Goal: Task Accomplishment & Management: Use online tool/utility

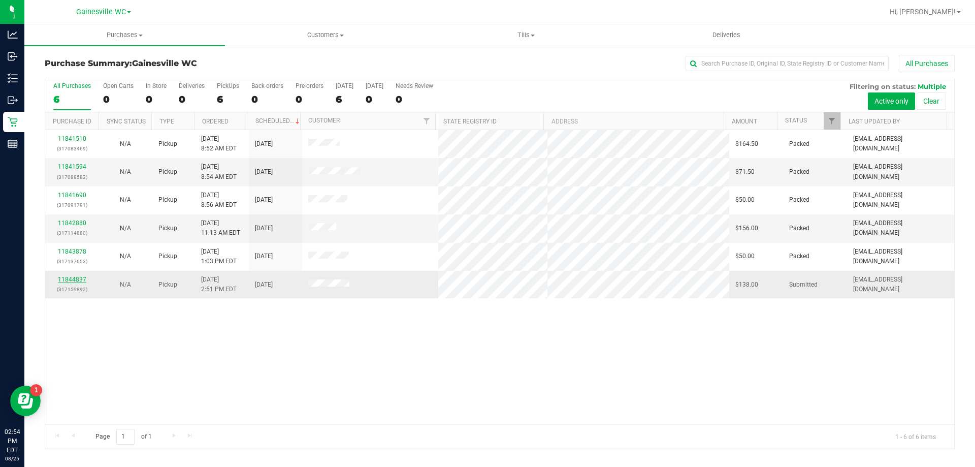
click at [69, 277] on link "11844837" at bounding box center [72, 279] width 28 height 7
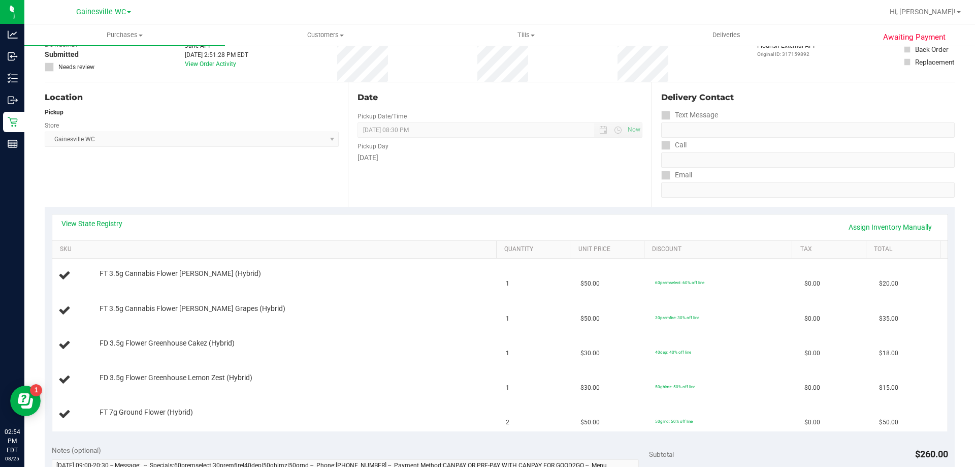
scroll to position [152, 0]
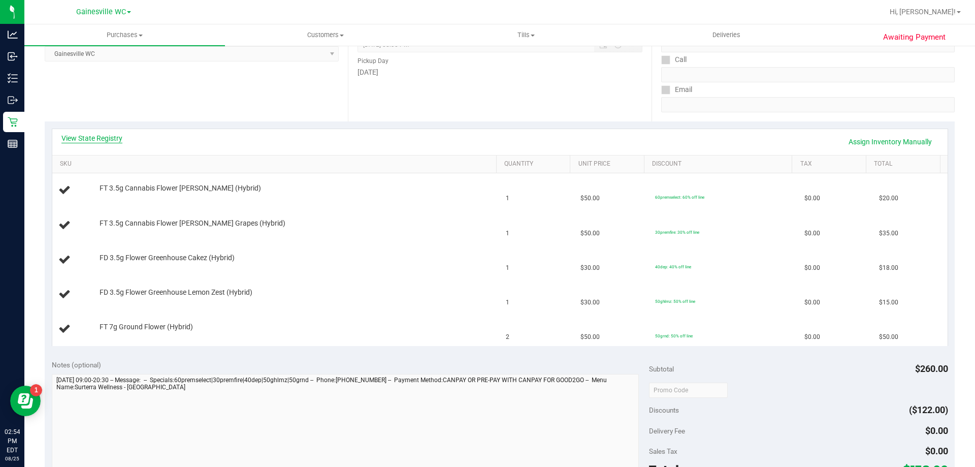
click at [91, 141] on link "View State Registry" at bounding box center [91, 138] width 61 height 10
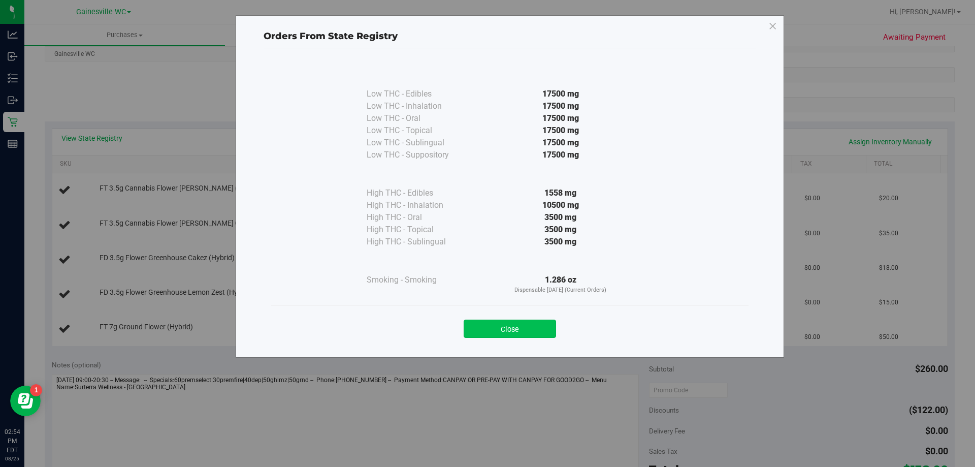
click at [507, 332] on button "Close" at bounding box center [510, 328] width 92 height 18
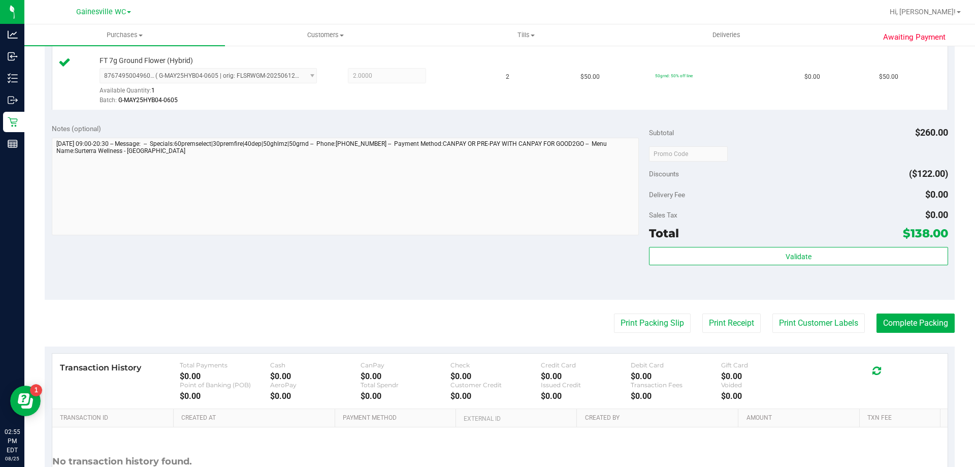
scroll to position [599, 0]
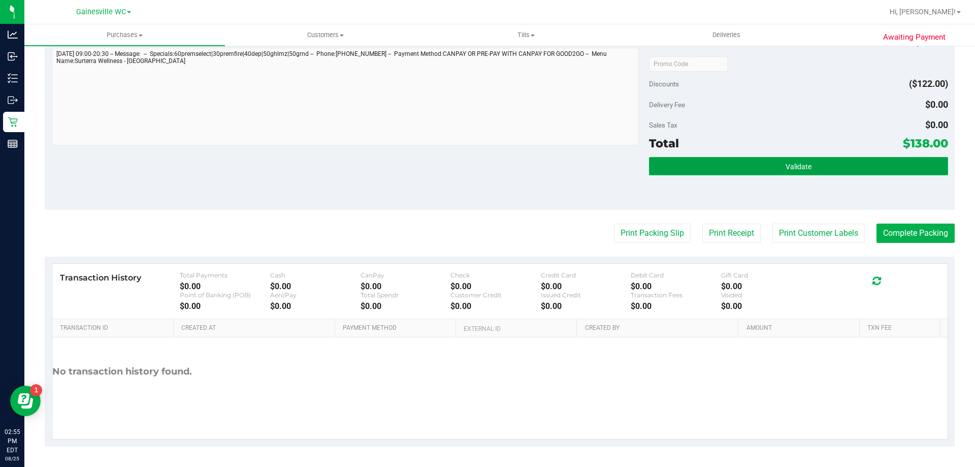
click at [763, 167] on button "Validate" at bounding box center [798, 166] width 299 height 18
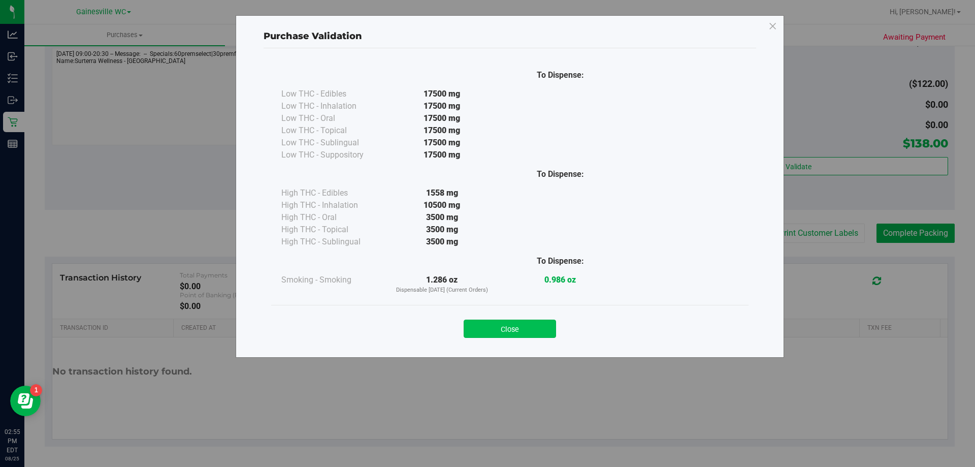
click at [500, 331] on button "Close" at bounding box center [510, 328] width 92 height 18
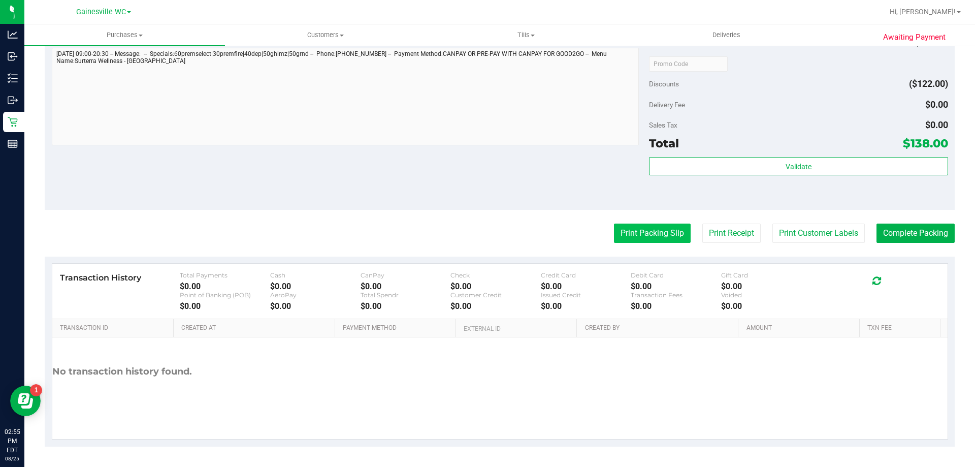
click at [625, 226] on button "Print Packing Slip" at bounding box center [652, 232] width 77 height 19
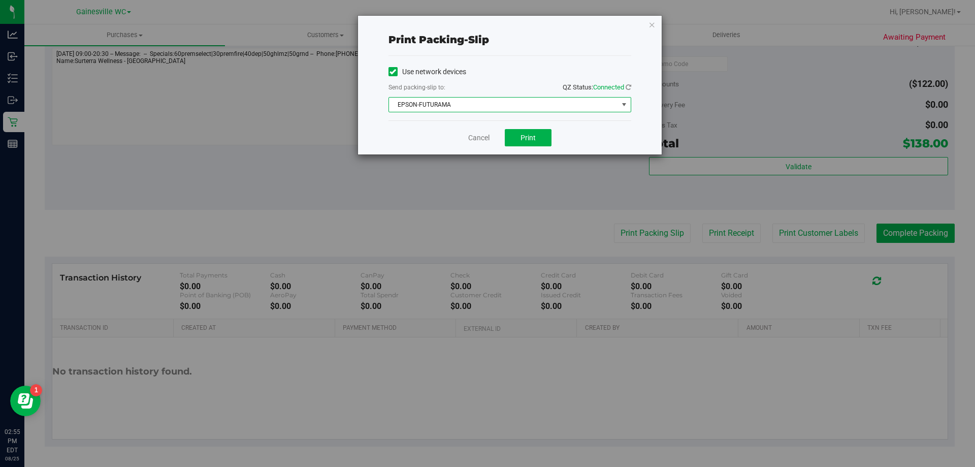
click at [497, 109] on span "EPSON-FUTURAMA" at bounding box center [503, 104] width 229 height 14
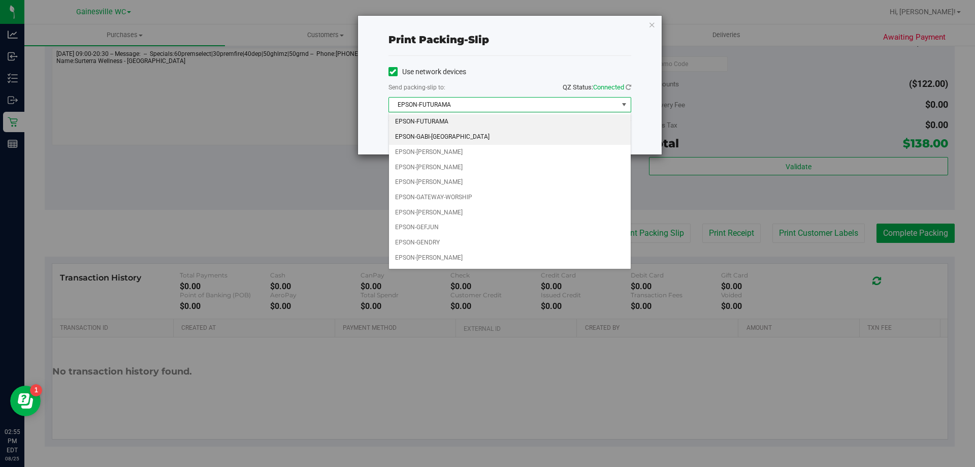
click at [457, 143] on li "EPSON-GABI-[GEOGRAPHIC_DATA]" at bounding box center [510, 136] width 242 height 15
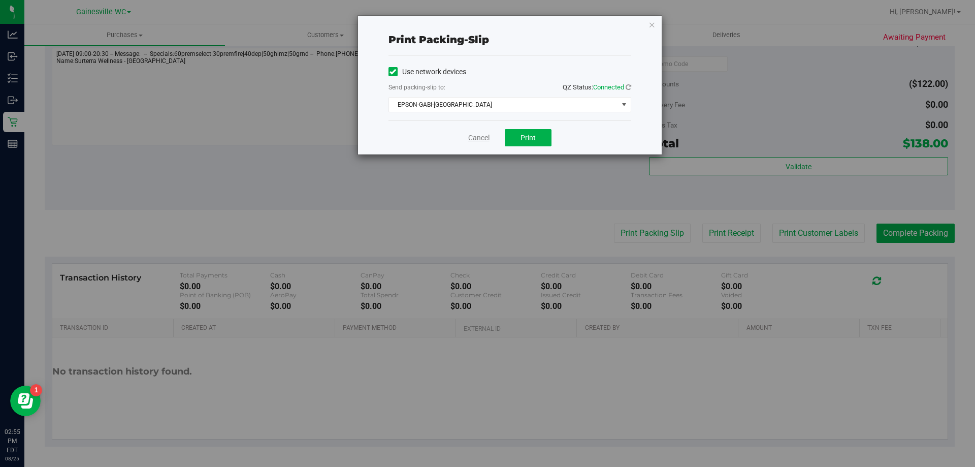
click at [486, 138] on link "Cancel" at bounding box center [478, 138] width 21 height 11
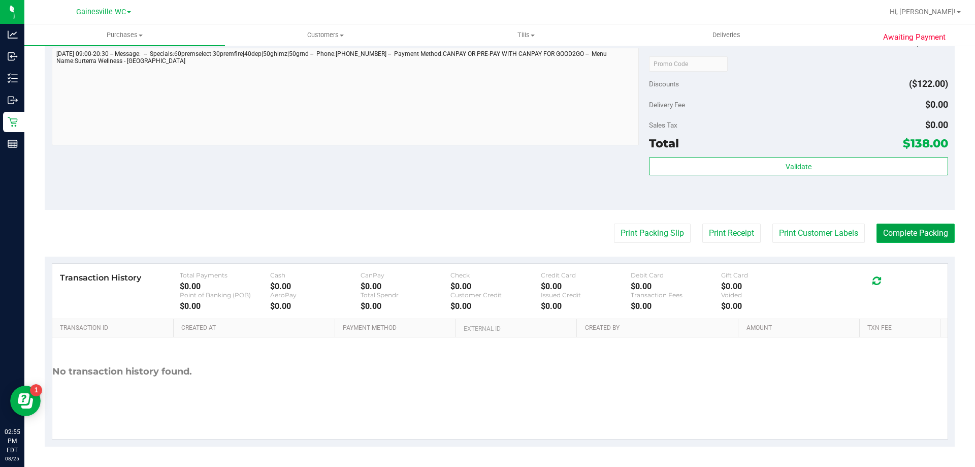
click at [904, 235] on button "Complete Packing" at bounding box center [915, 232] width 78 height 19
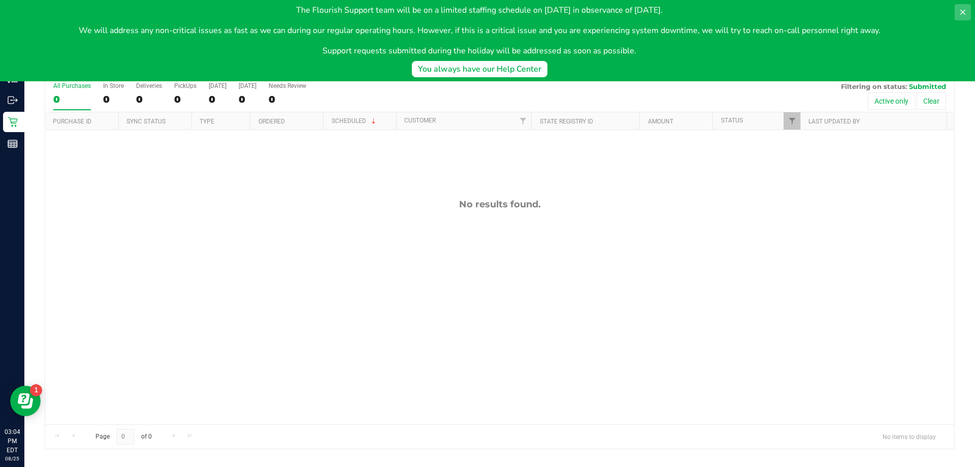
click at [966, 14] on icon at bounding box center [963, 12] width 8 height 8
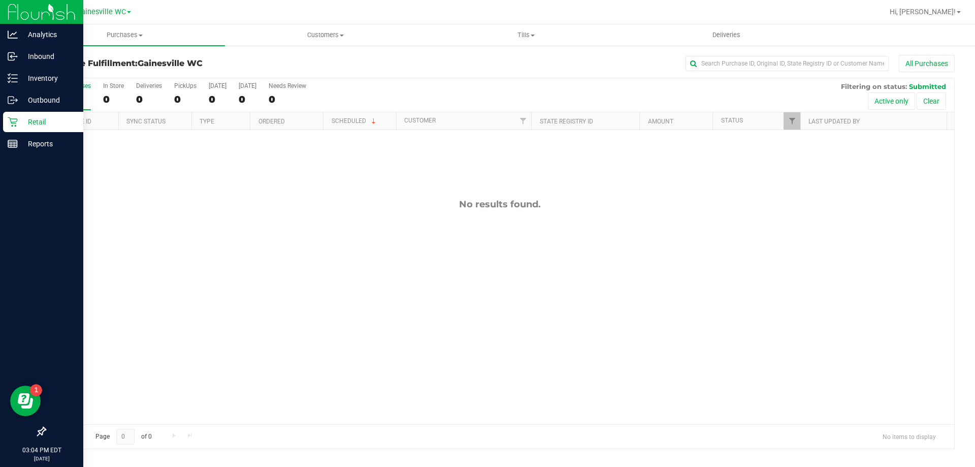
click at [32, 128] on div "Retail" at bounding box center [43, 122] width 80 height 20
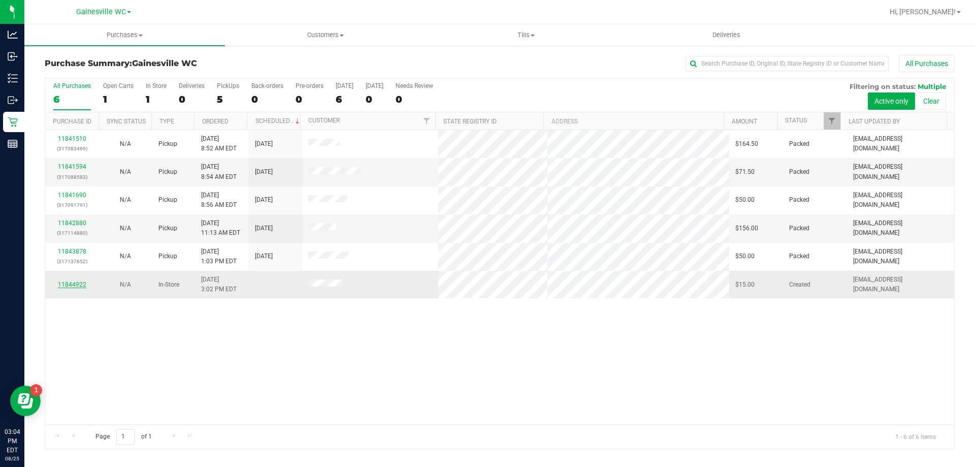
click at [76, 283] on link "11844922" at bounding box center [72, 284] width 28 height 7
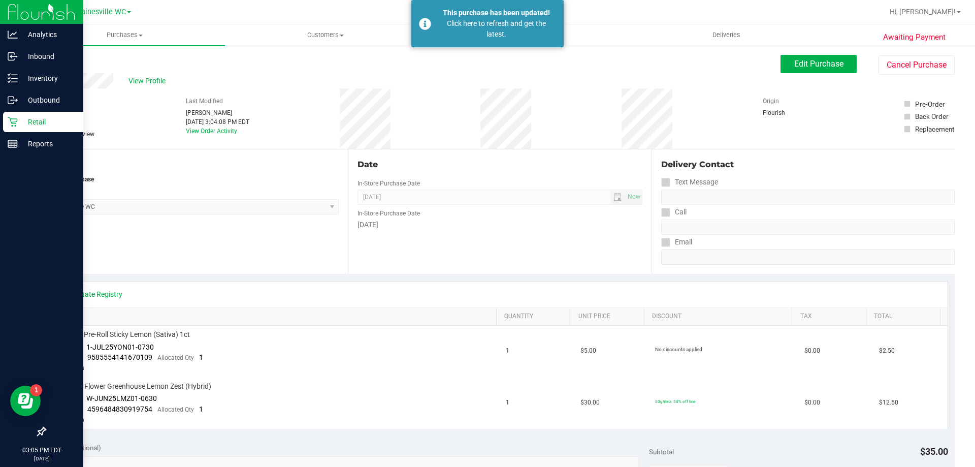
click at [30, 125] on p "Retail" at bounding box center [48, 122] width 61 height 12
